Goal: Information Seeking & Learning: Check status

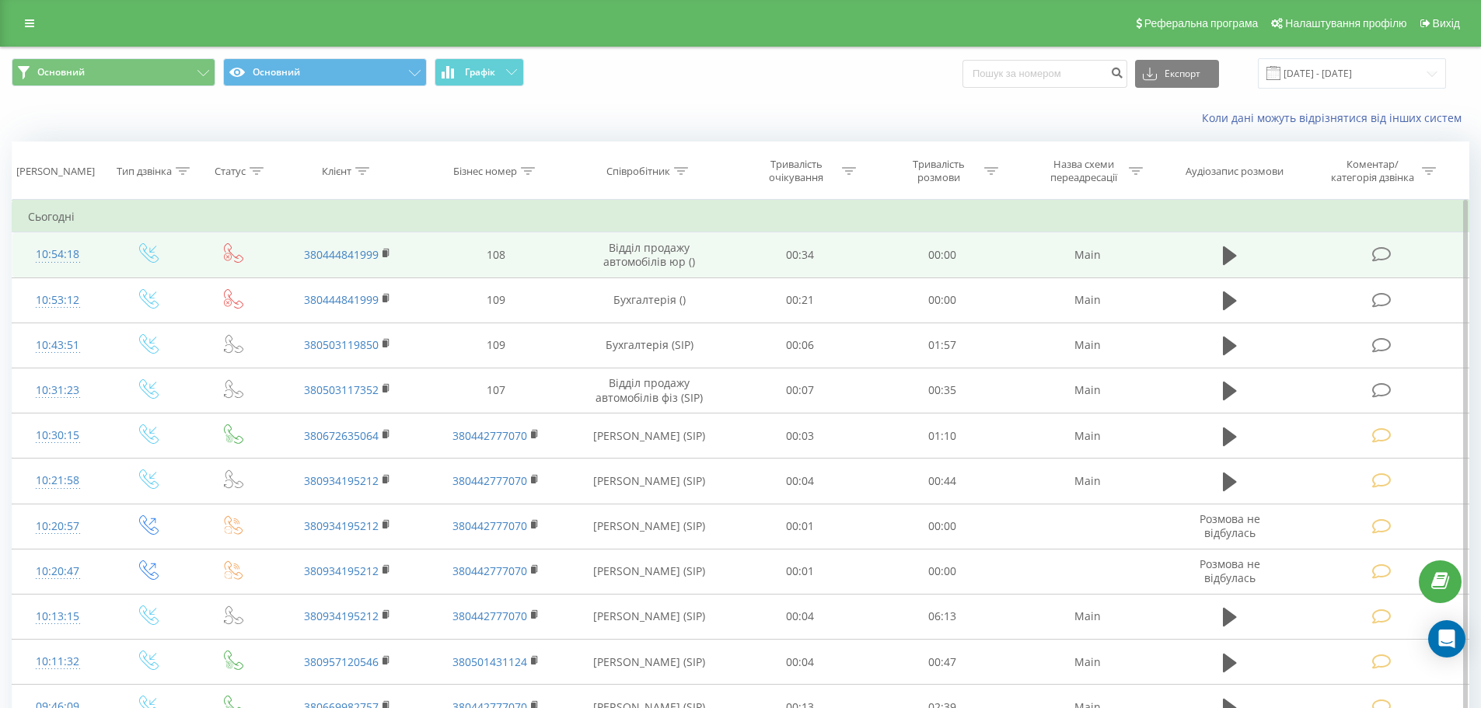
click at [1384, 255] on icon at bounding box center [1381, 254] width 19 height 16
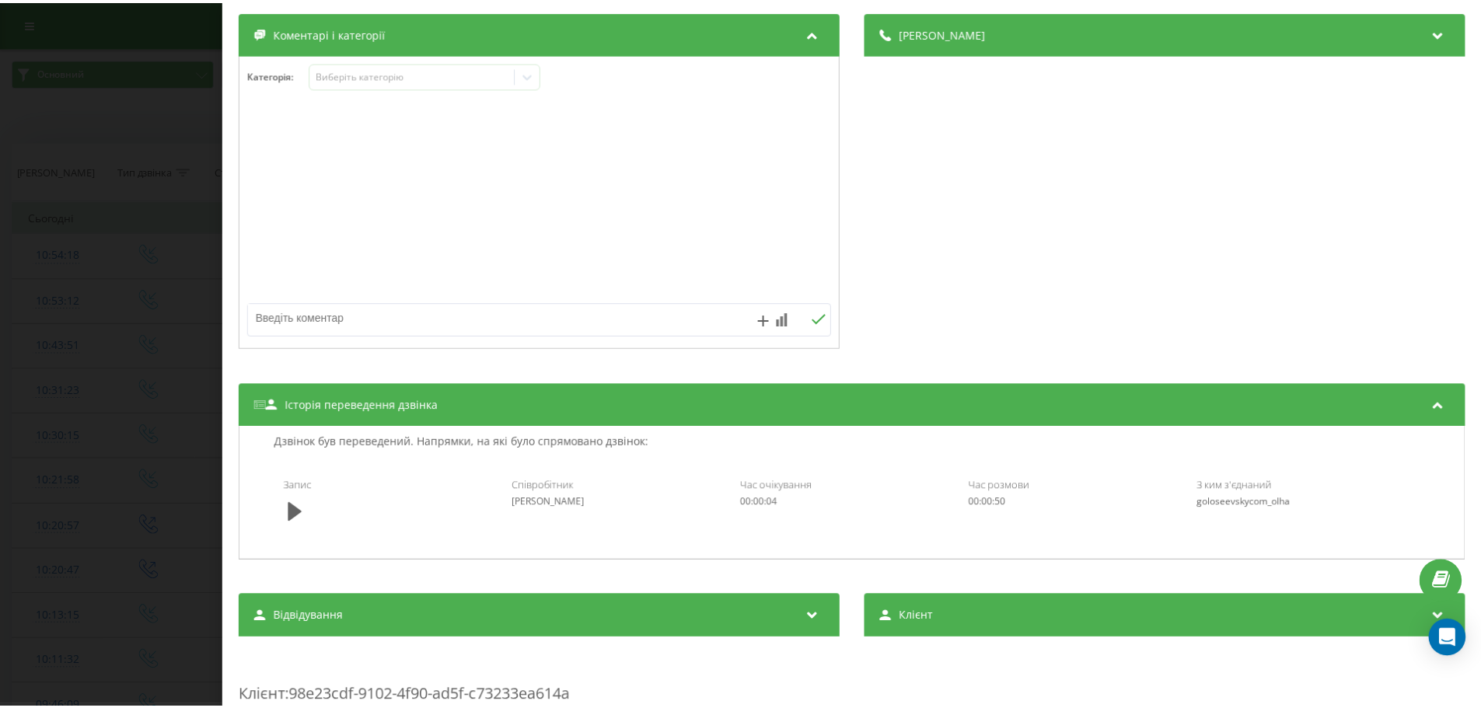
scroll to position [389, 0]
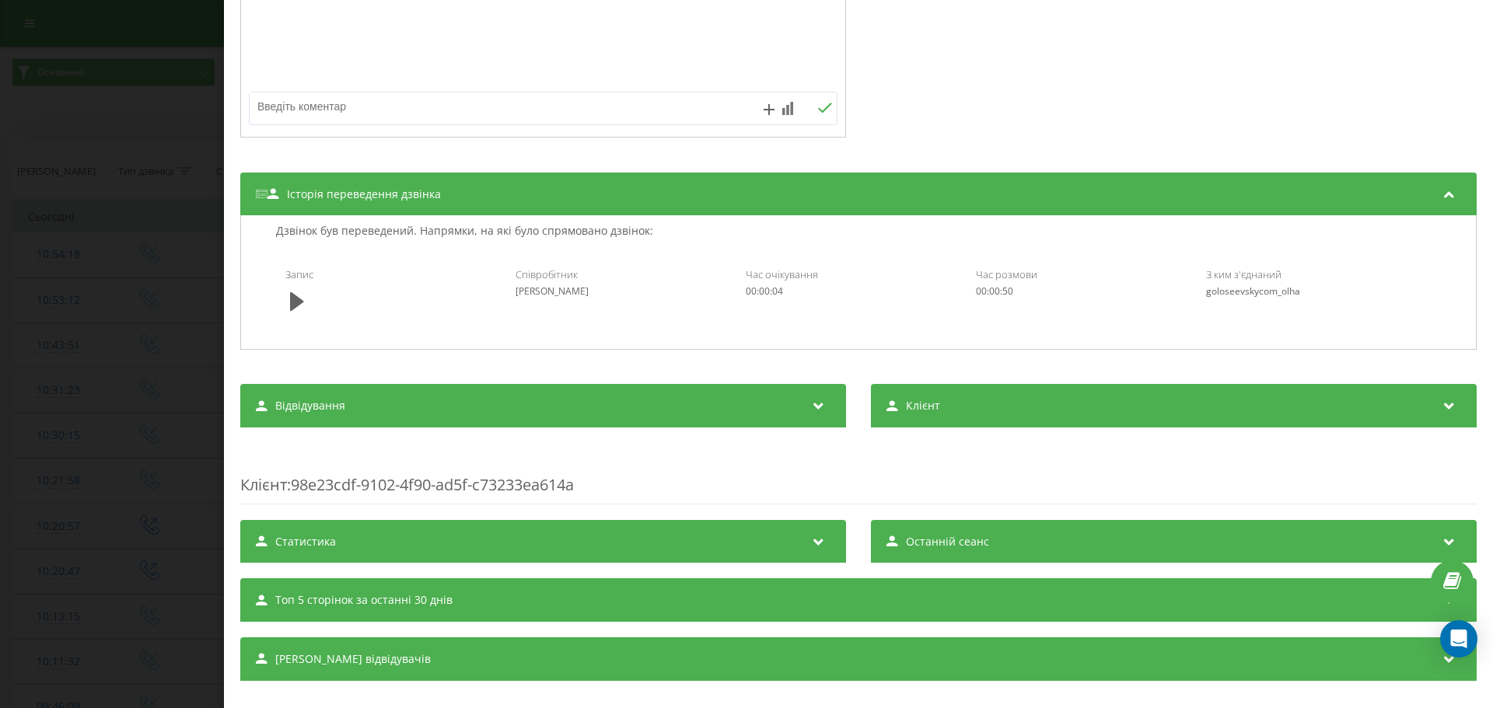
click at [97, 385] on div "Дзвінок : ua2_-1755676438.1389822 1 x - 00:01 00:00 00:00 Транскрипція Для AI-а…" at bounding box center [746, 354] width 1493 height 708
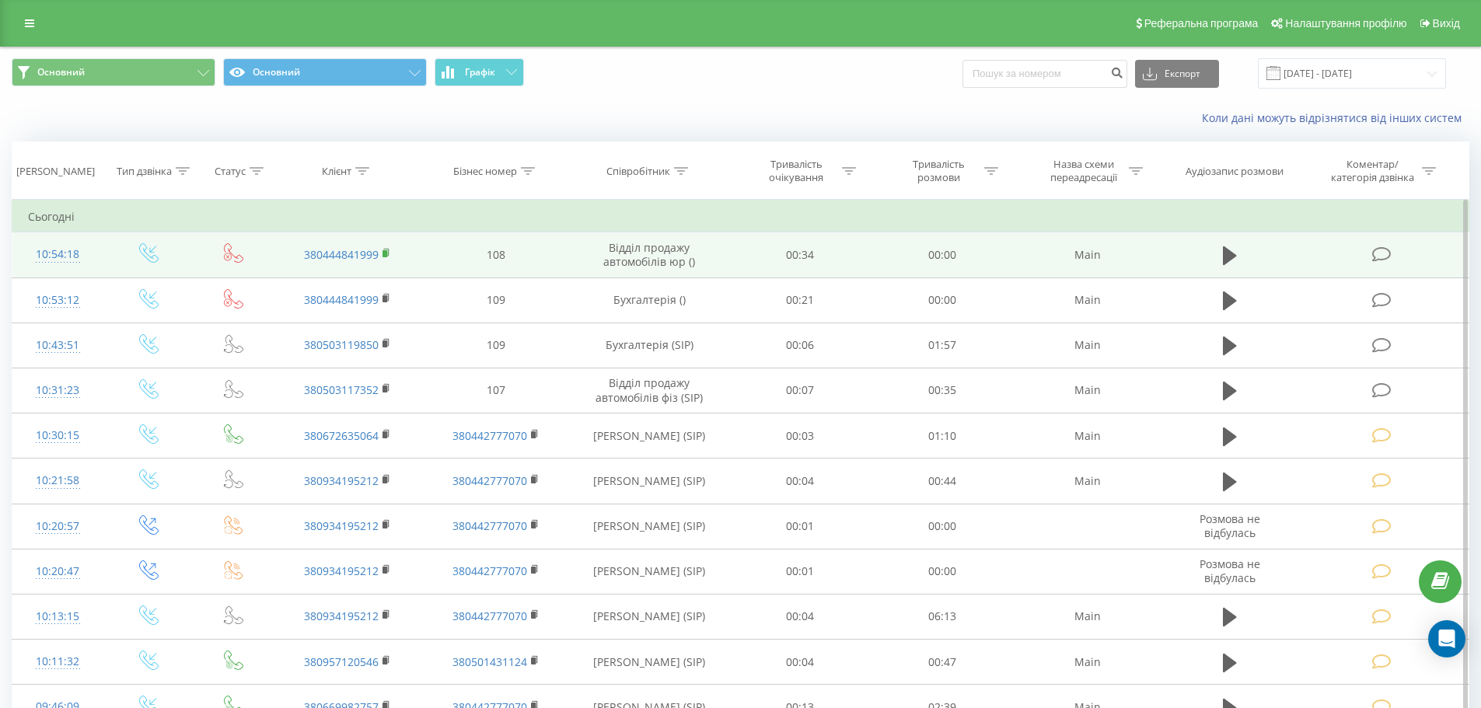
click at [385, 253] on rect at bounding box center [385, 253] width 5 height 7
